Goal: Information Seeking & Learning: Check status

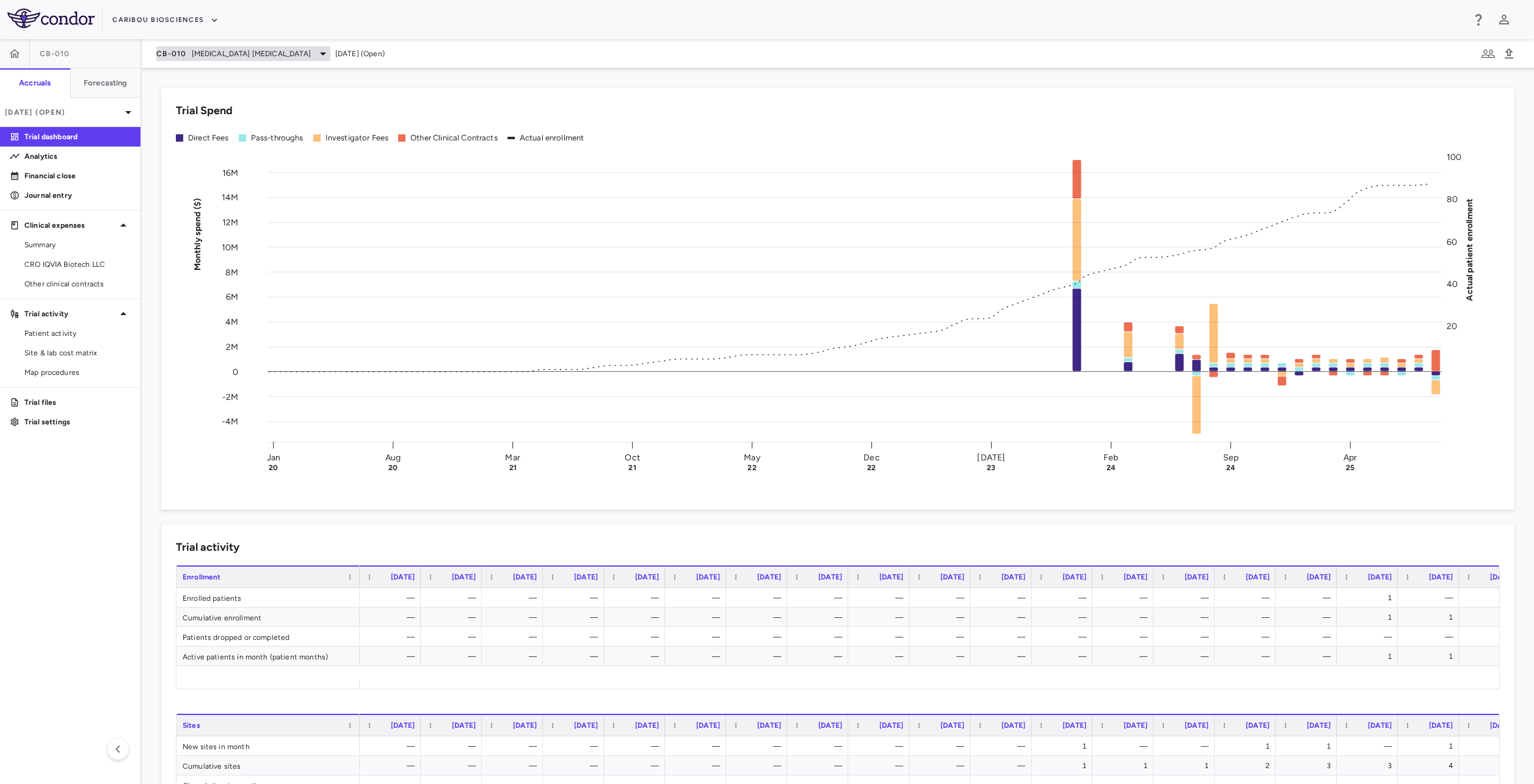
click at [239, 58] on span "[MEDICAL_DATA] [MEDICAL_DATA]" at bounding box center [251, 54] width 119 height 11
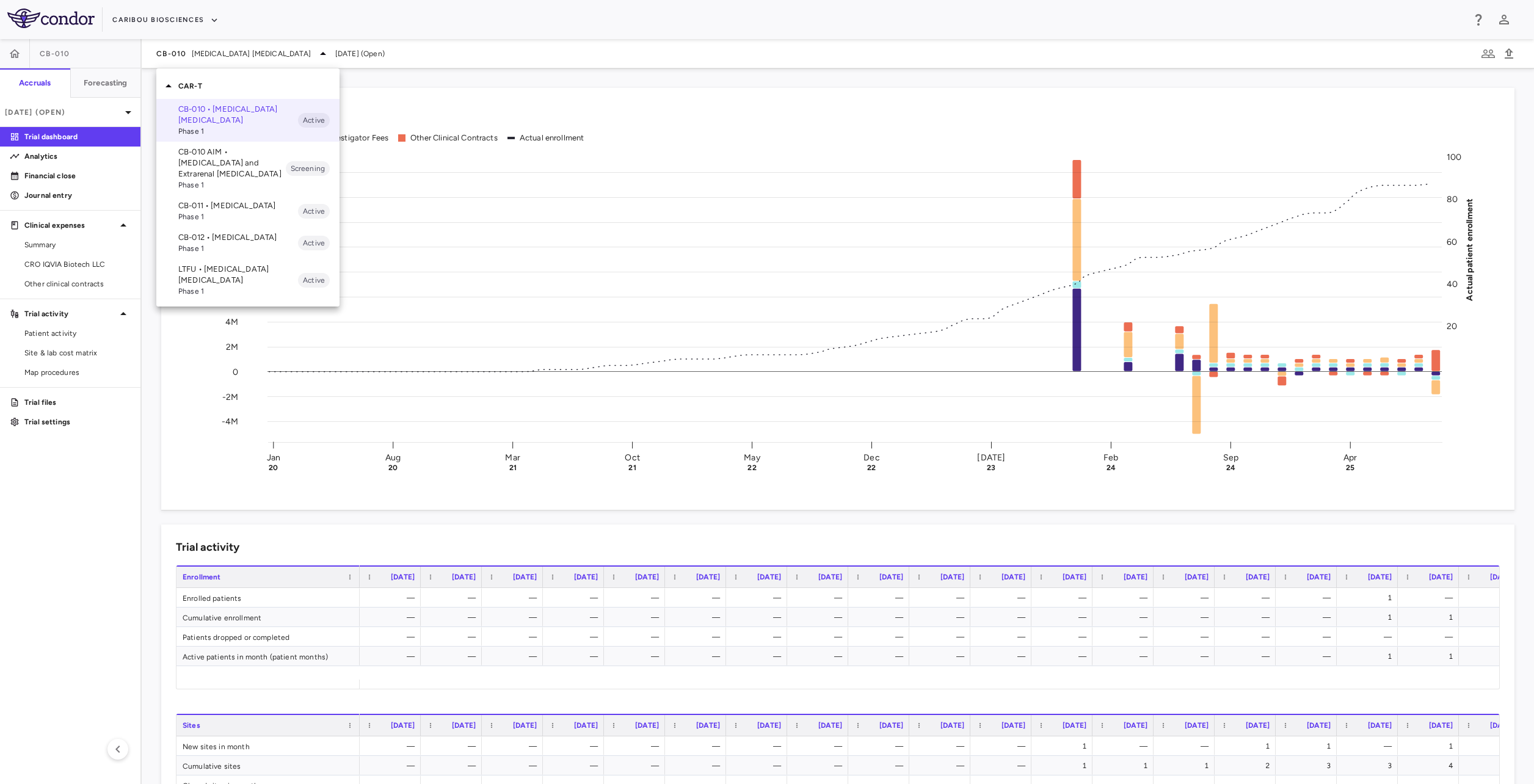
click at [202, 236] on p "CB-012 • [MEDICAL_DATA]" at bounding box center [238, 237] width 120 height 11
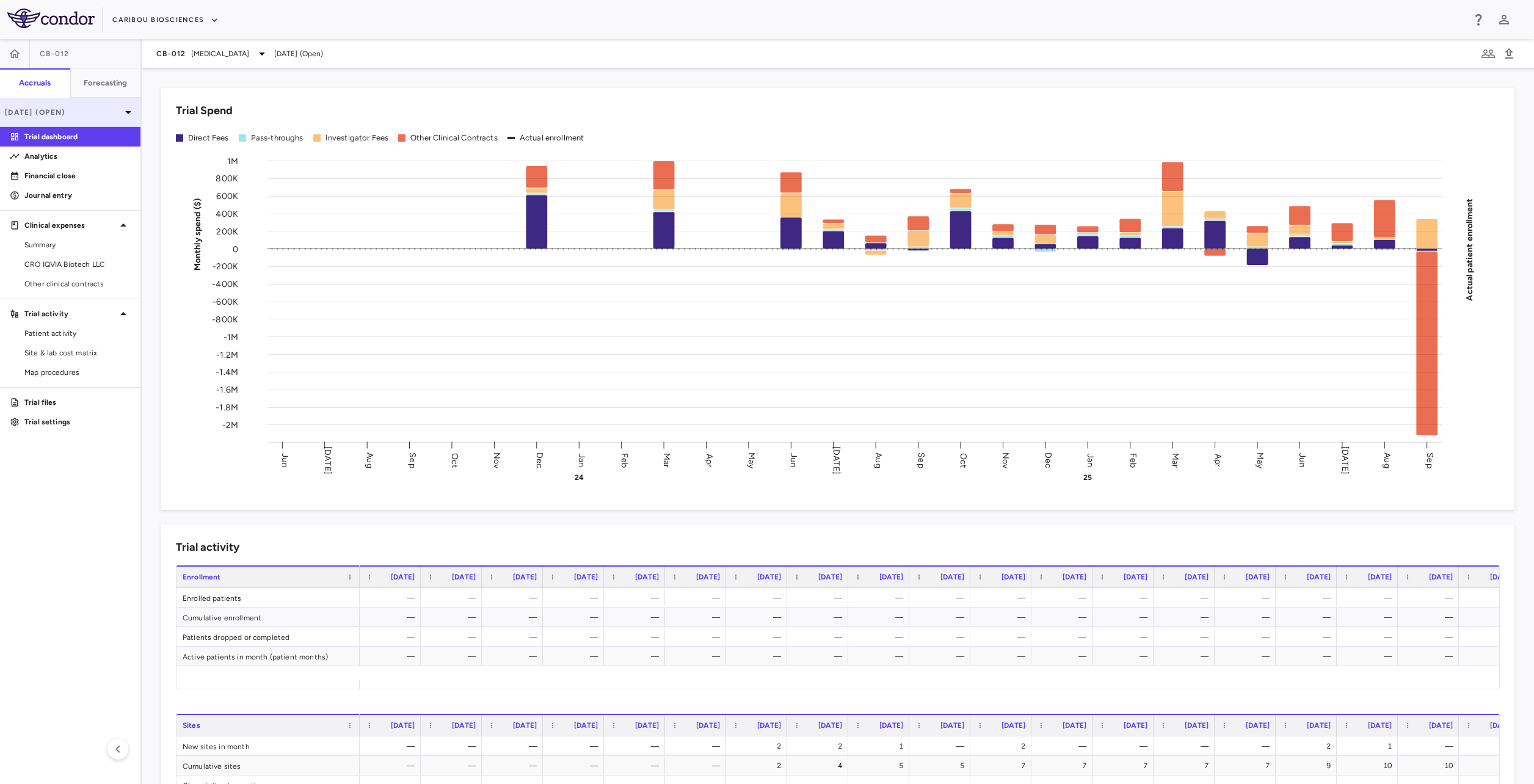
click at [86, 107] on p "[DATE] (Open)" at bounding box center [63, 112] width 116 height 11
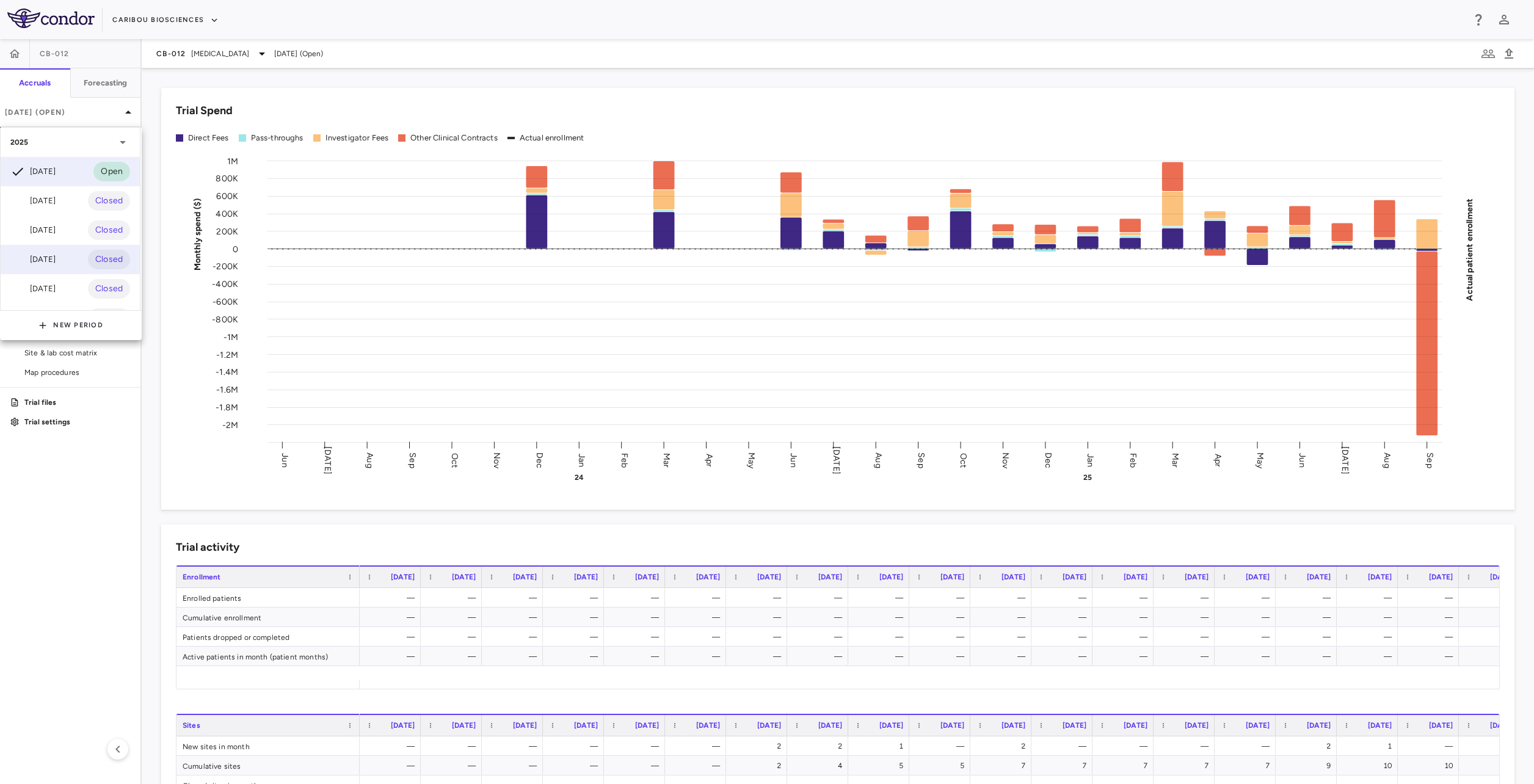
click at [55, 264] on div "[DATE]" at bounding box center [33, 259] width 45 height 15
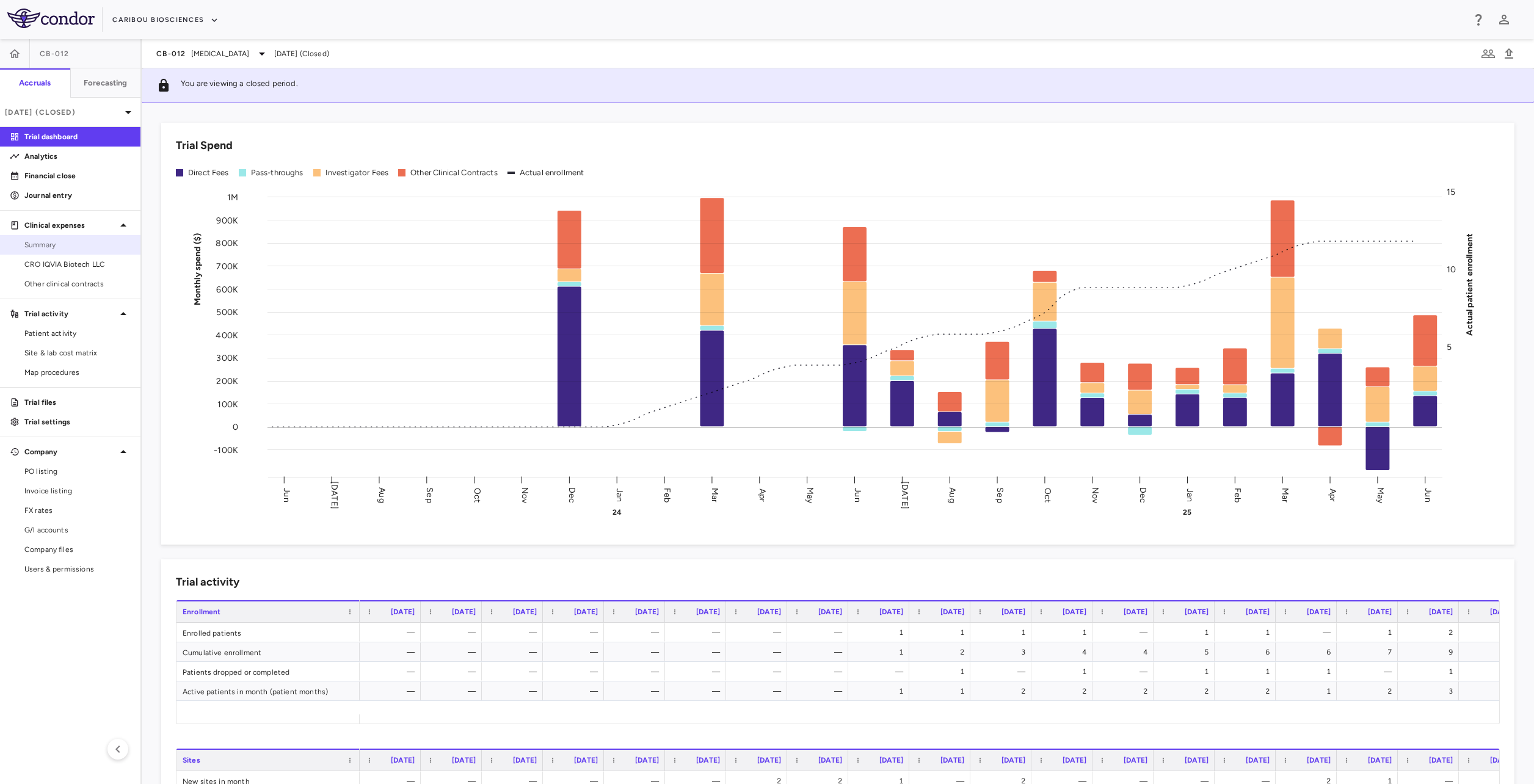
click at [42, 237] on link "Summary" at bounding box center [70, 245] width 141 height 18
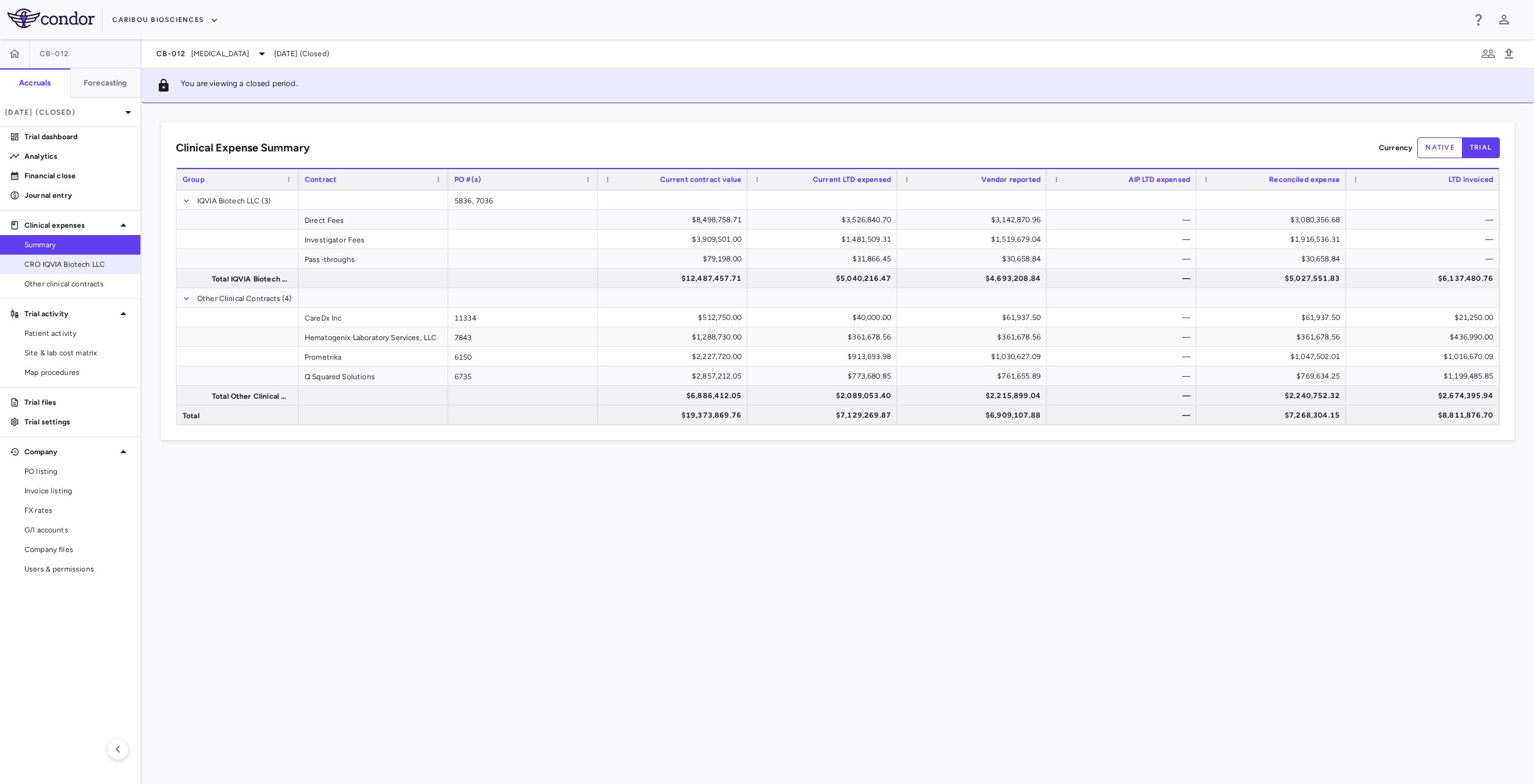
click at [52, 264] on span "CRO IQVIA Biotech LLC" at bounding box center [78, 264] width 106 height 11
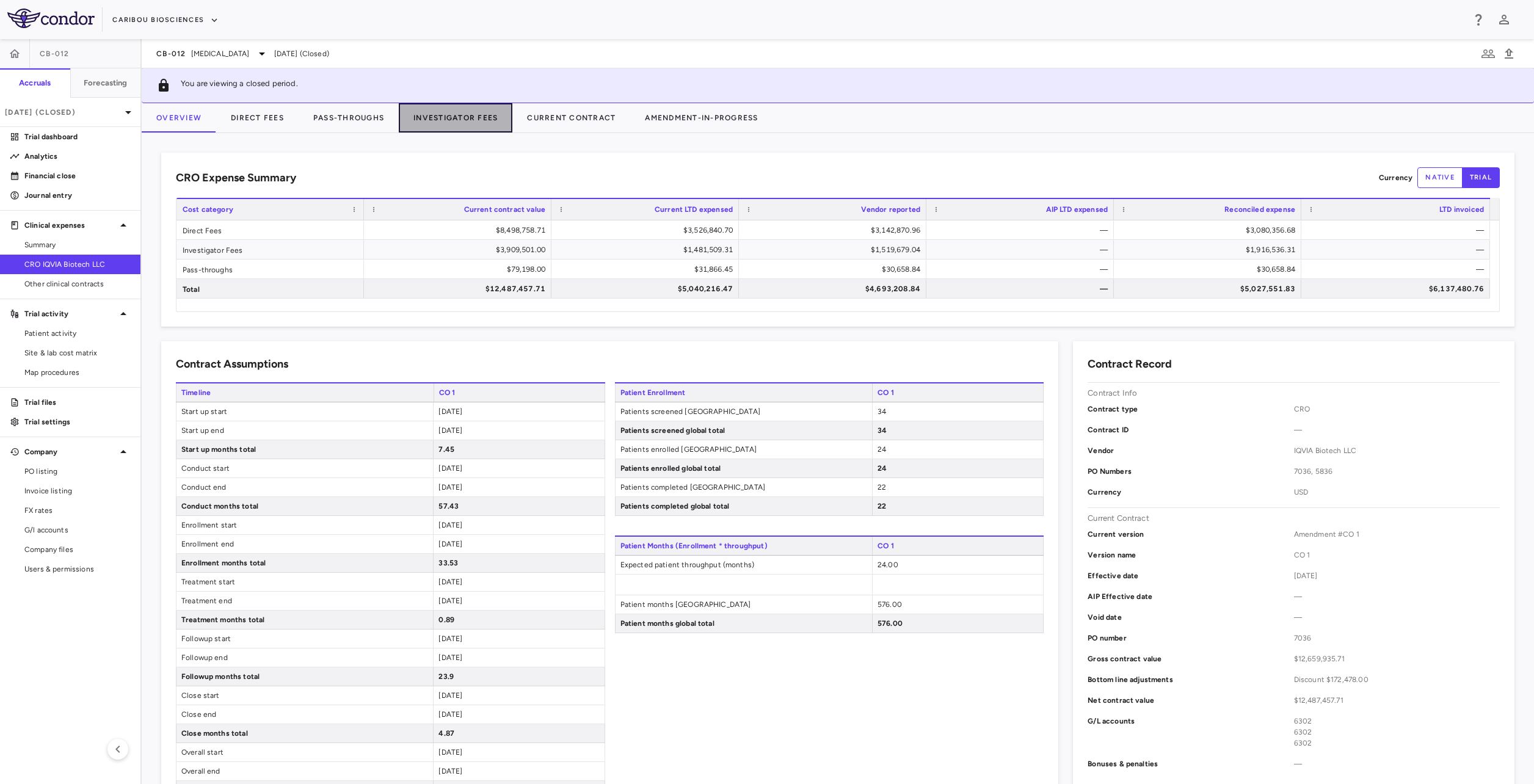
click at [466, 118] on button "Investigator Fees" at bounding box center [456, 118] width 113 height 30
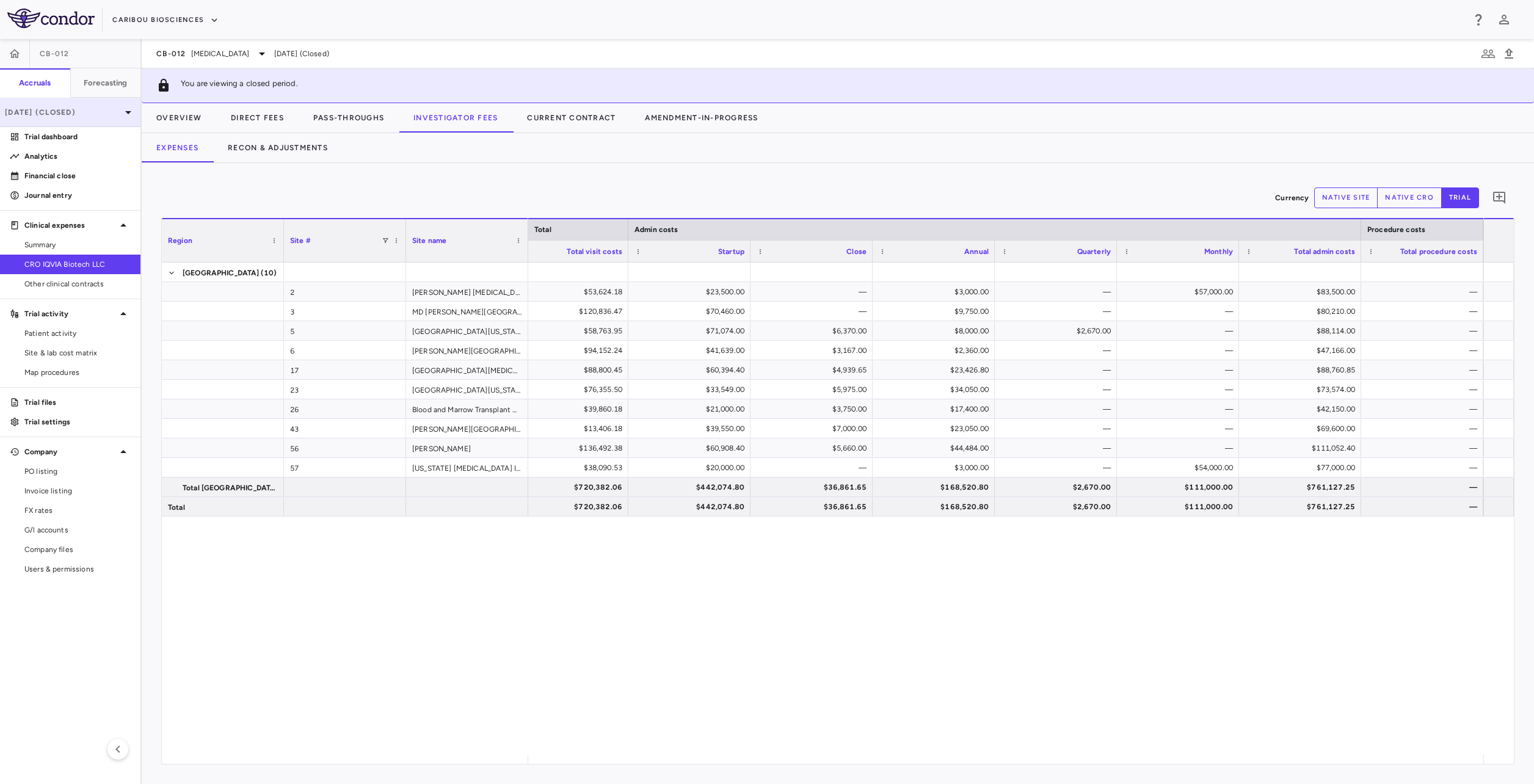
click at [73, 110] on p "[DATE] (Closed)" at bounding box center [63, 112] width 116 height 11
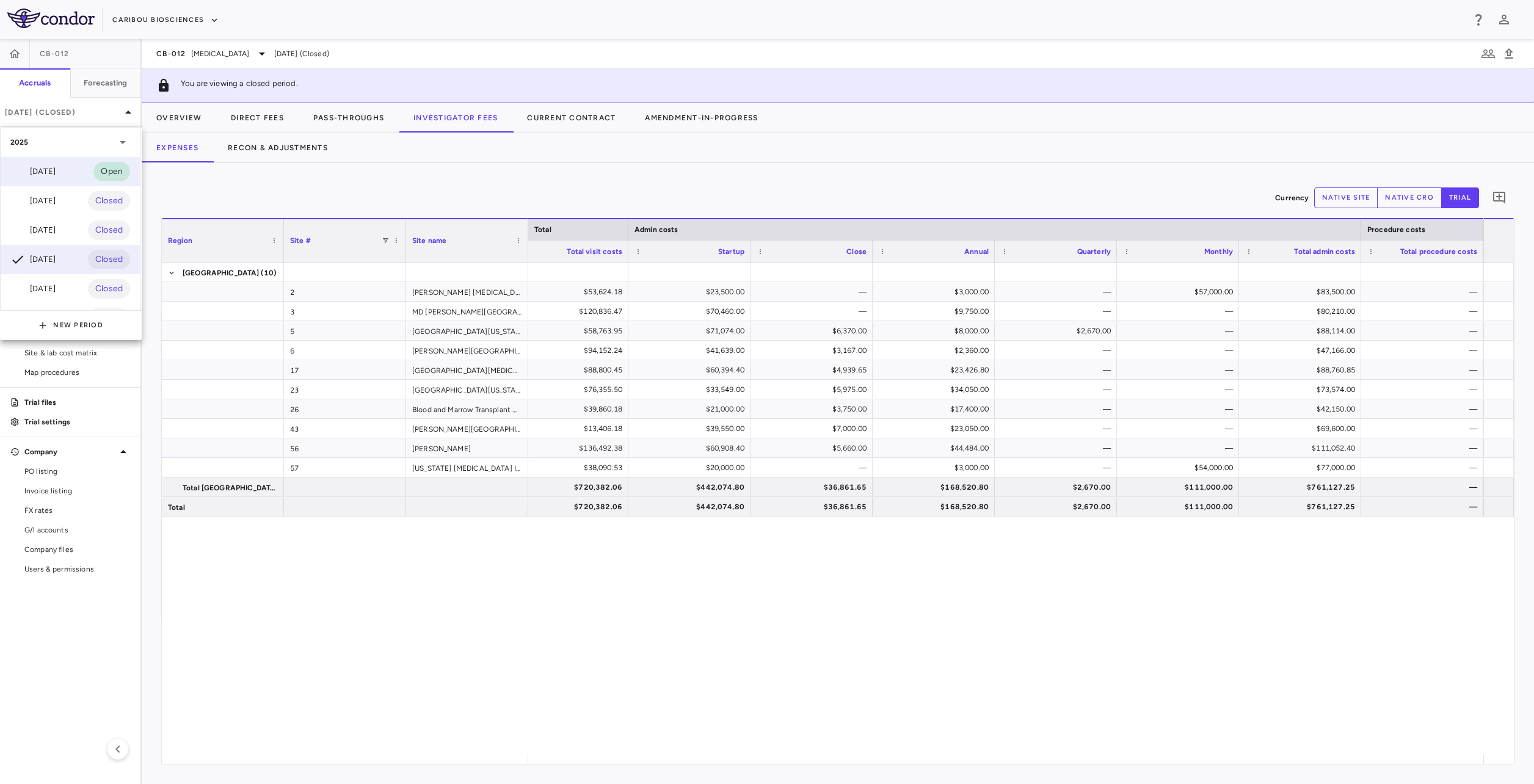
click at [74, 176] on div "[DATE] Open" at bounding box center [70, 172] width 139 height 30
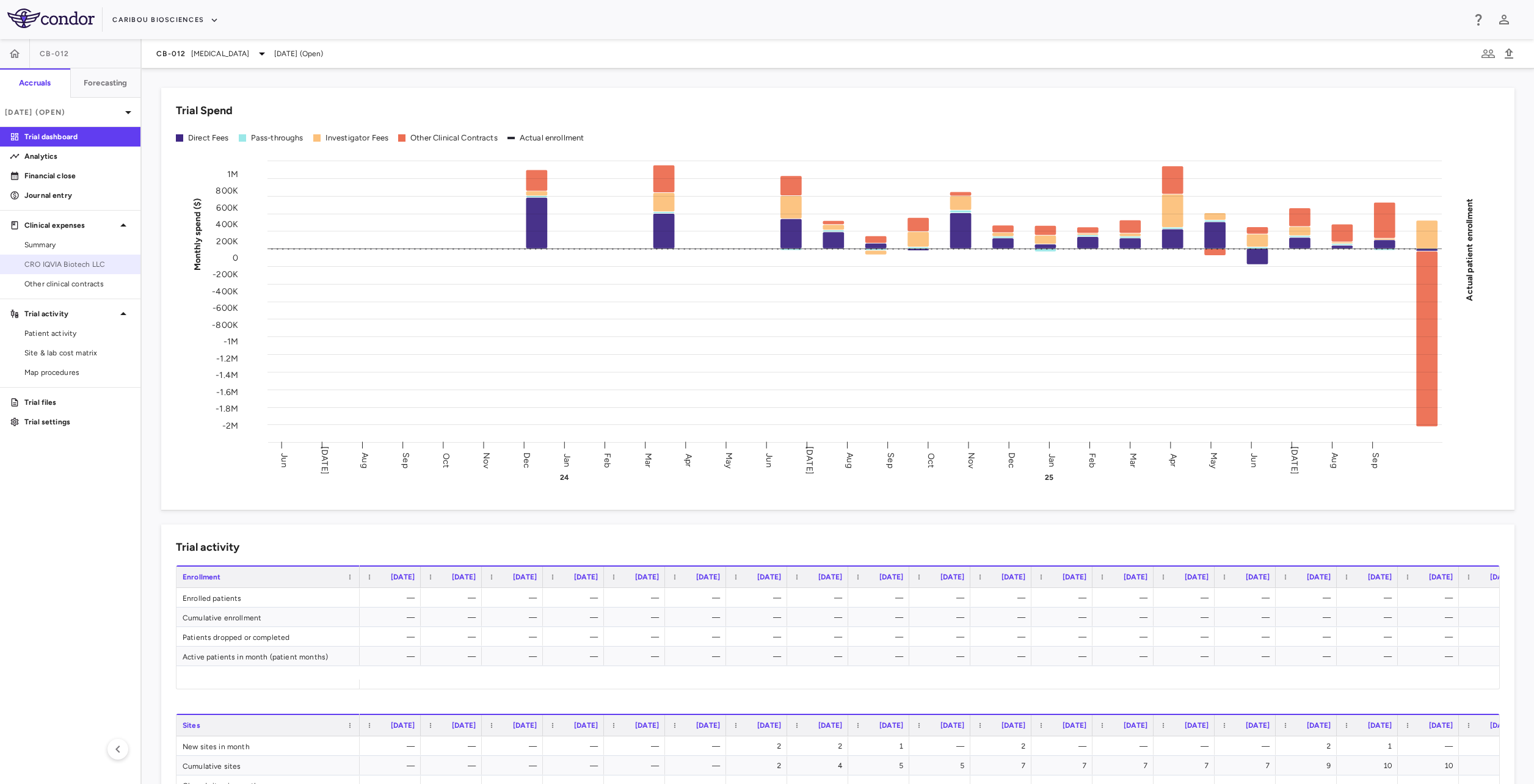
click at [57, 264] on span "CRO IQVIA Biotech LLC" at bounding box center [78, 264] width 106 height 11
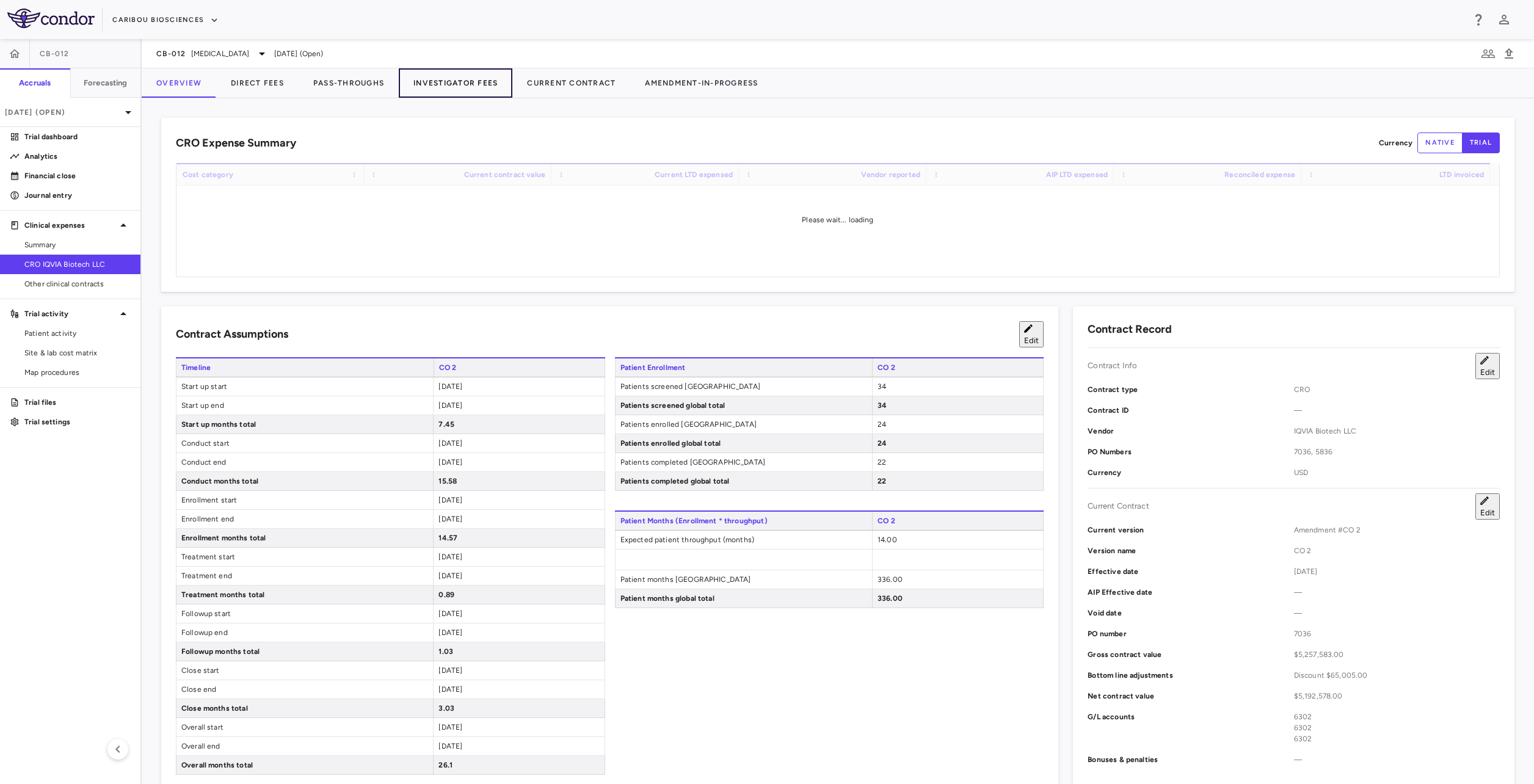
click at [418, 88] on button "Investigator Fees" at bounding box center [456, 83] width 113 height 30
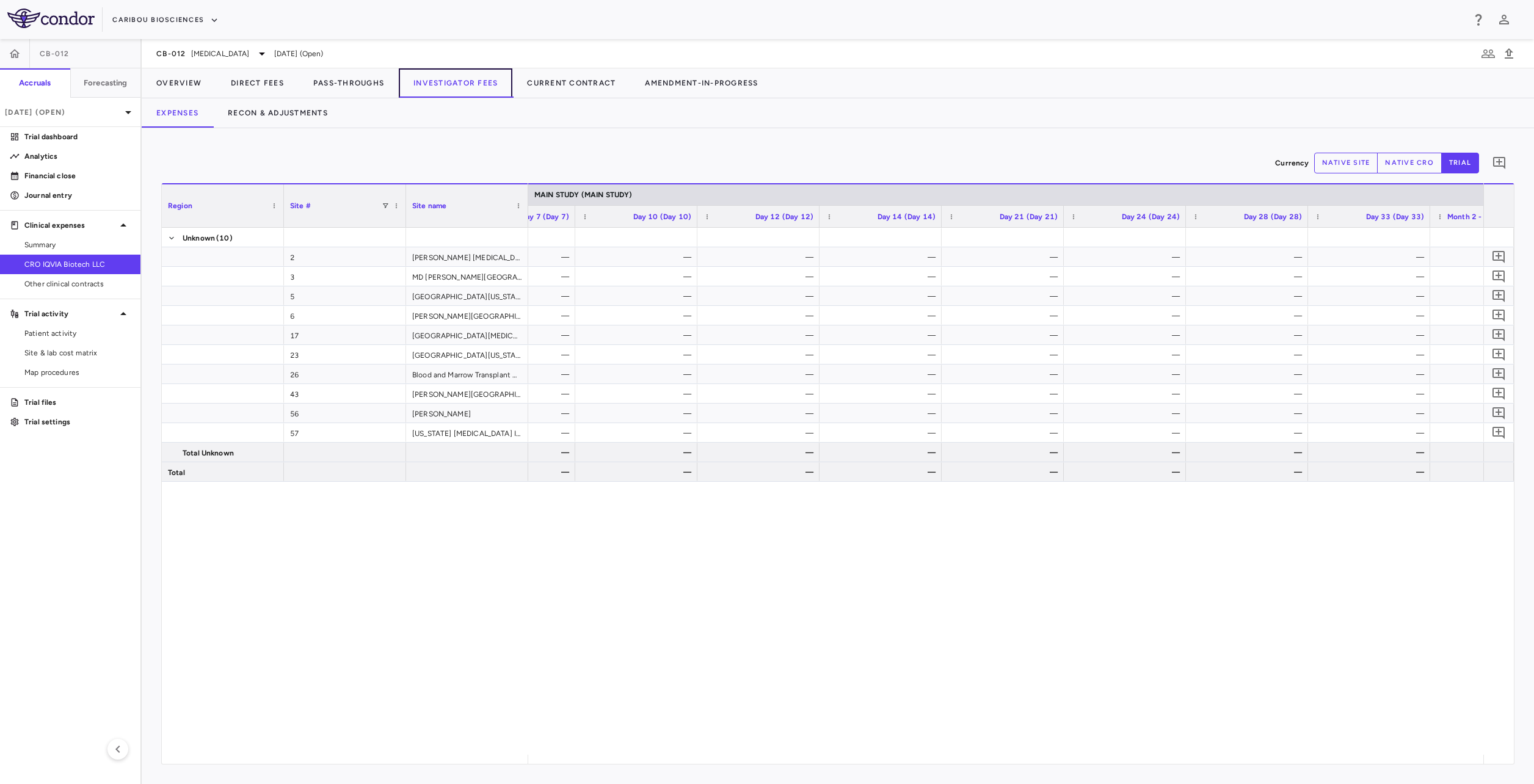
scroll to position [0, 2927]
click at [258, 118] on button "Recon & Adjustments" at bounding box center [278, 113] width 129 height 30
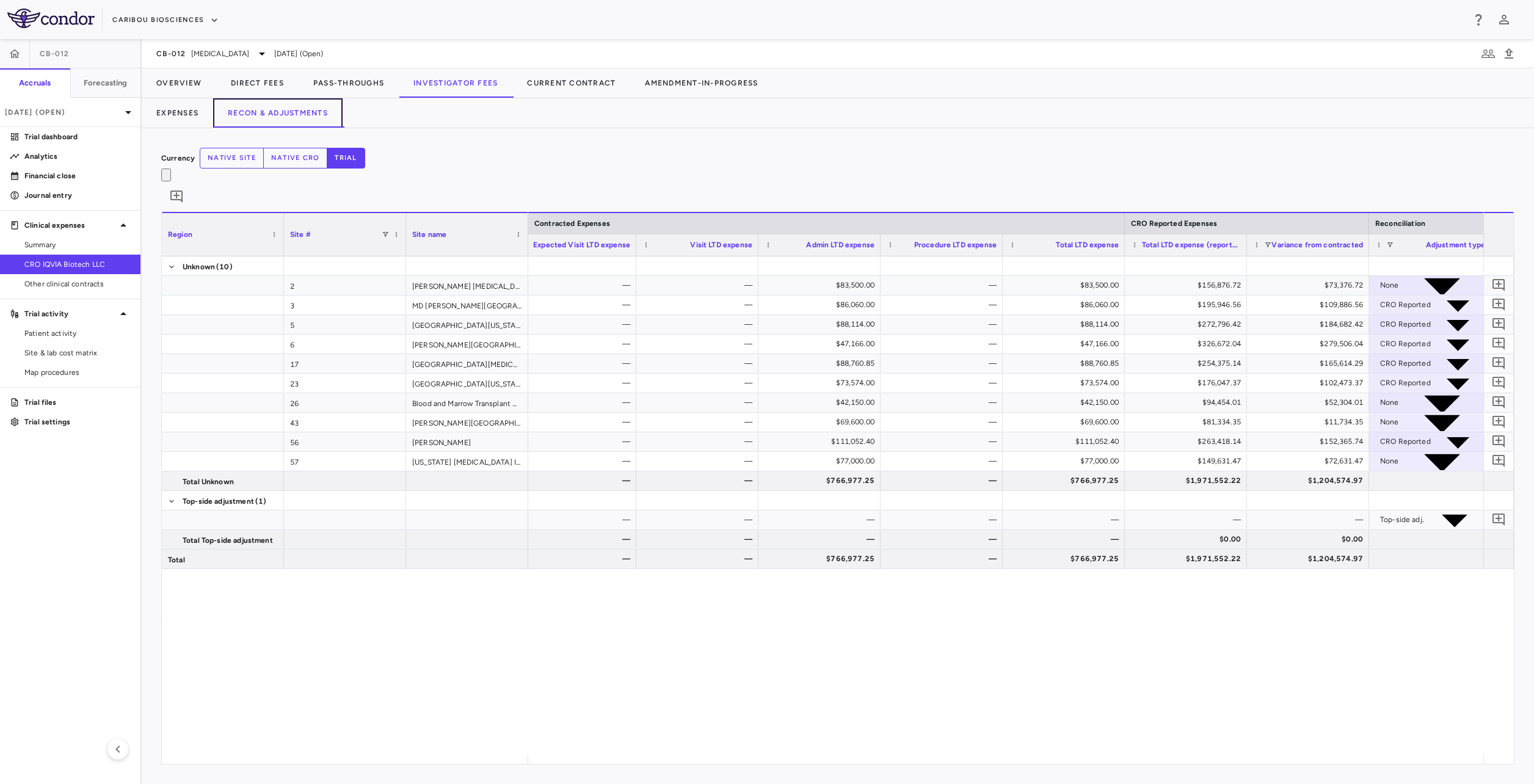
scroll to position [0, 179]
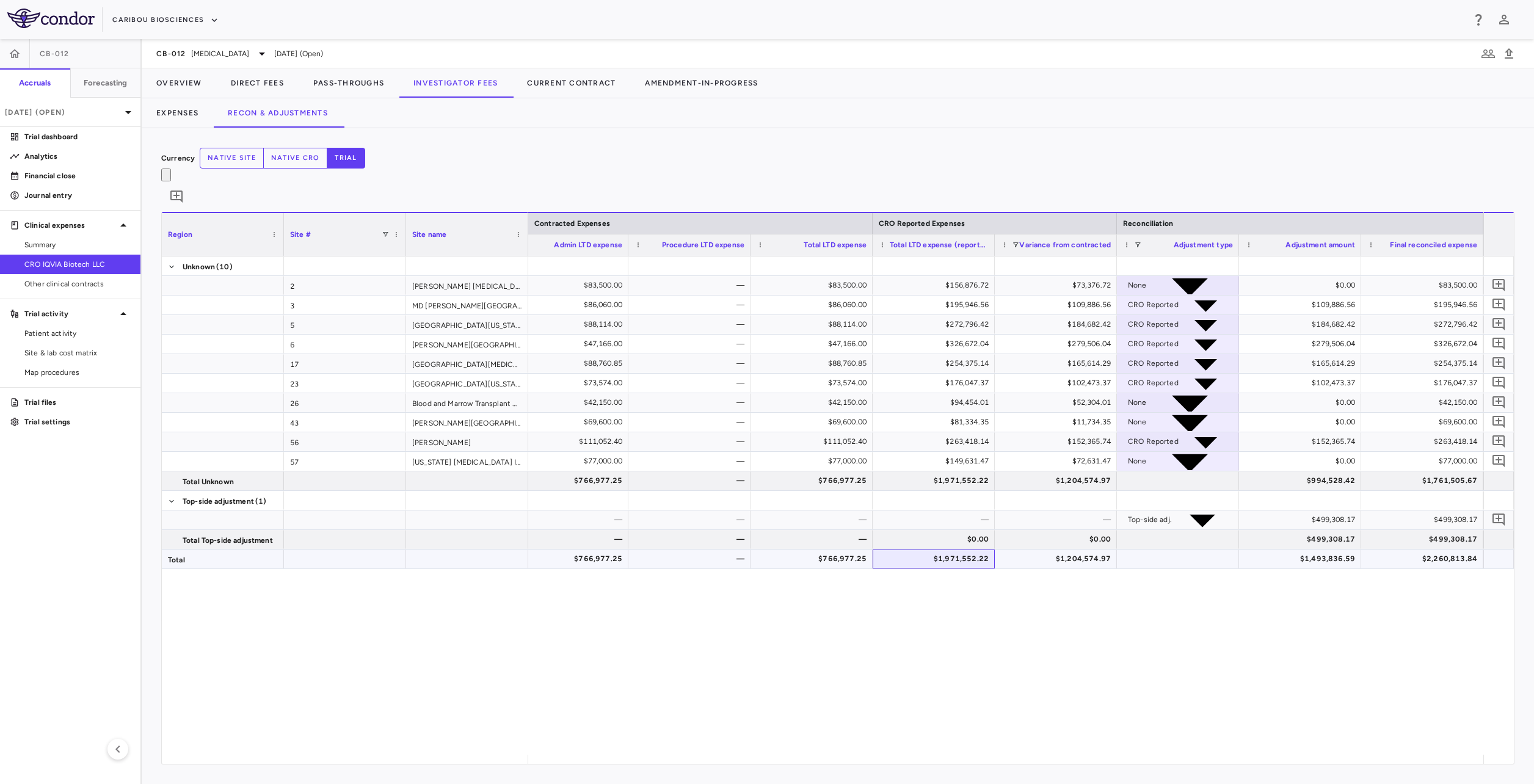
click at [898, 549] on div "$1,971,552.22" at bounding box center [936, 558] width 105 height 20
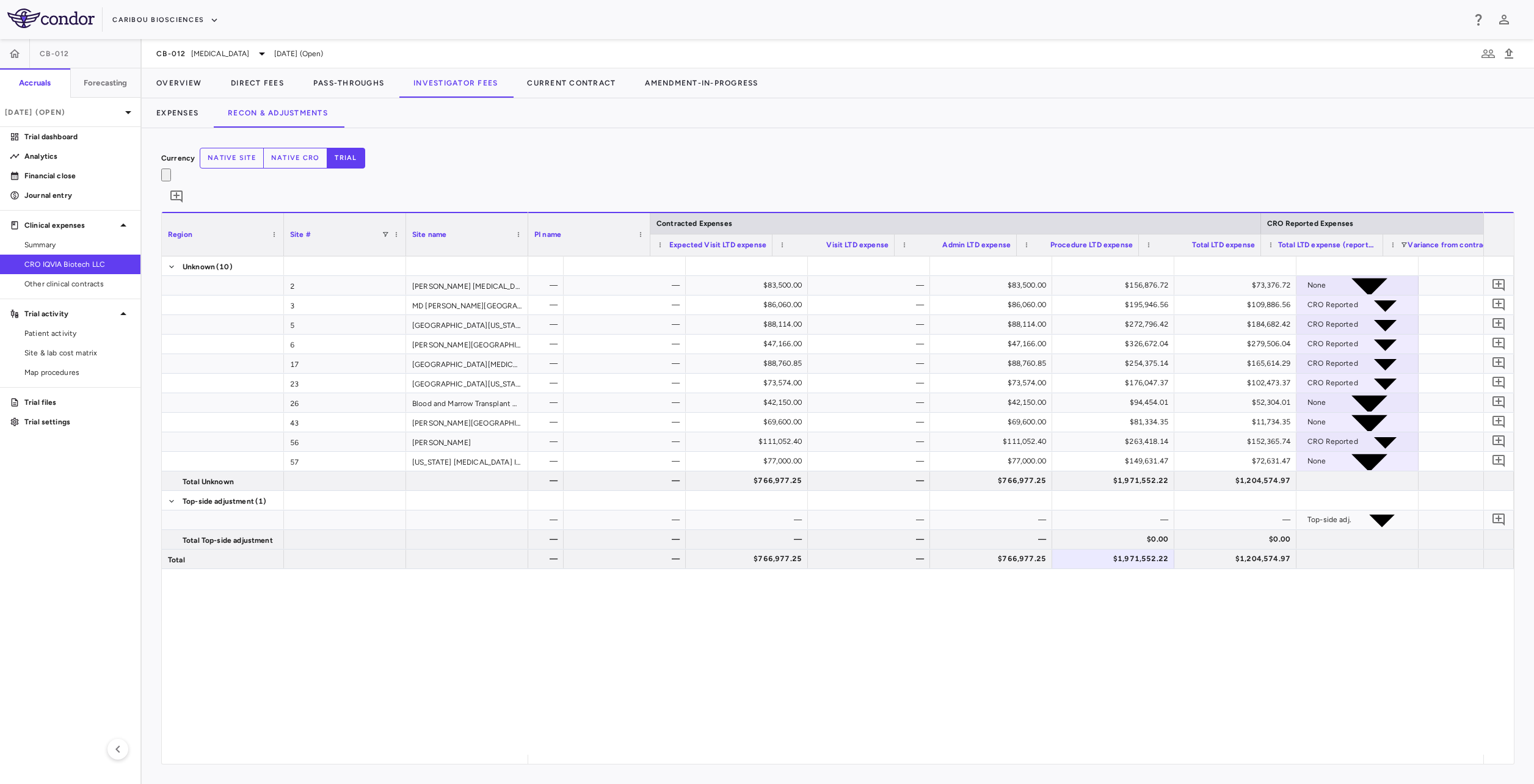
scroll to position [0, 0]
